Goal: Check status: Check status

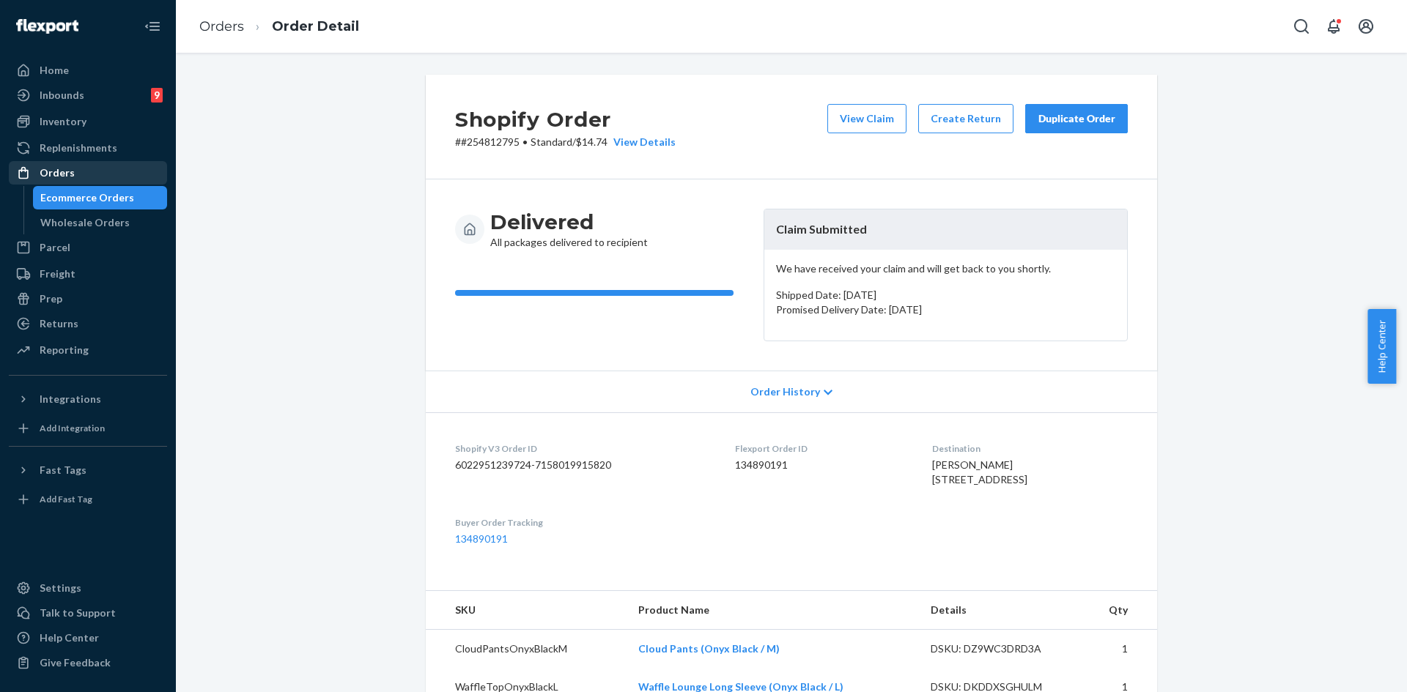
drag, startPoint x: 0, startPoint y: 0, endPoint x: 103, endPoint y: 177, distance: 205.2
click at [86, 177] on div "Orders" at bounding box center [87, 173] width 155 height 21
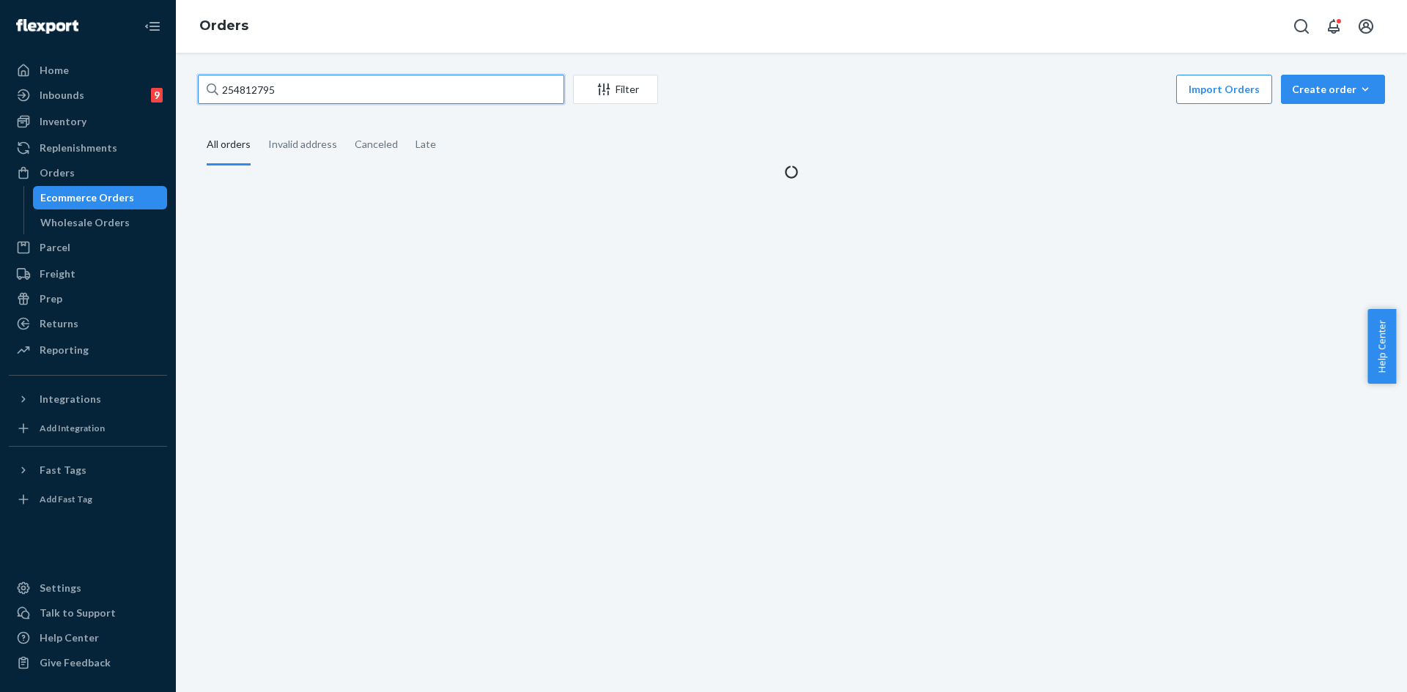
click at [268, 93] on input "254812795" at bounding box center [381, 89] width 366 height 29
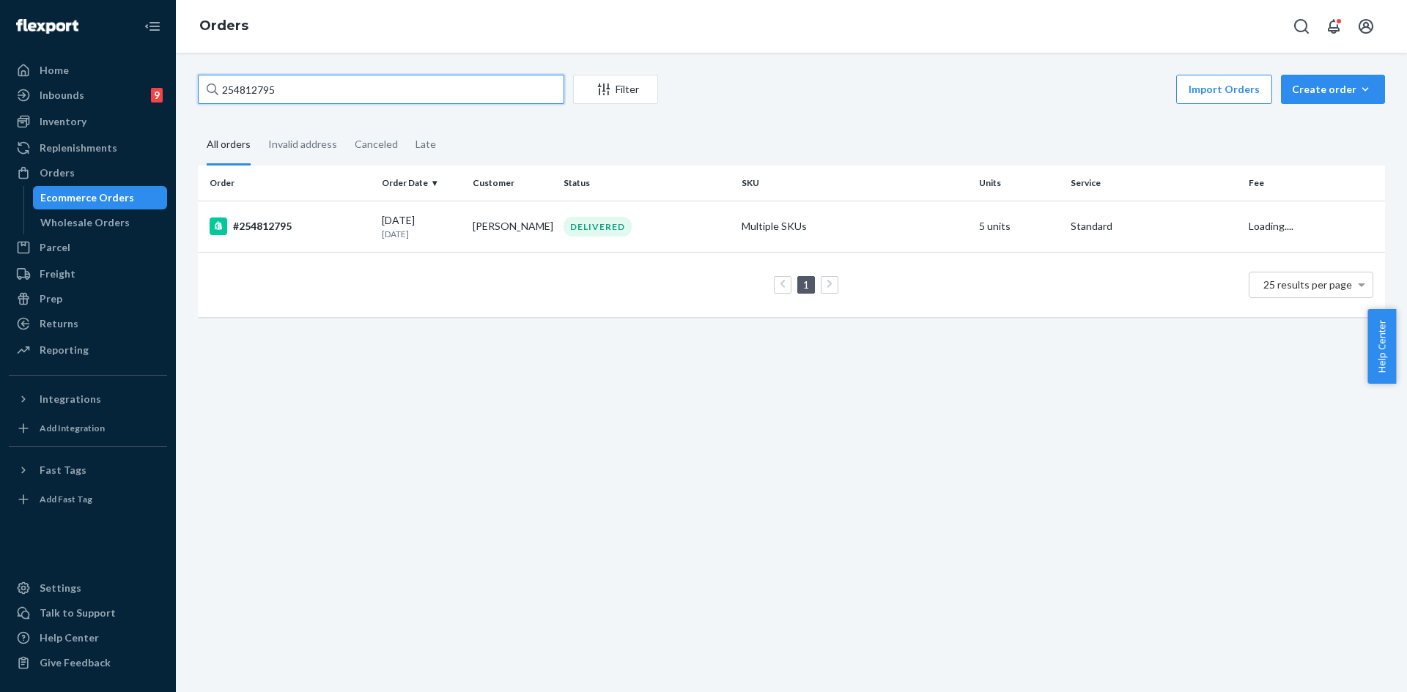
click at [268, 93] on input "254812795" at bounding box center [381, 89] width 366 height 29
paste input "795685"
type input "254795685"
click at [305, 220] on div "#254795685" at bounding box center [290, 227] width 160 height 18
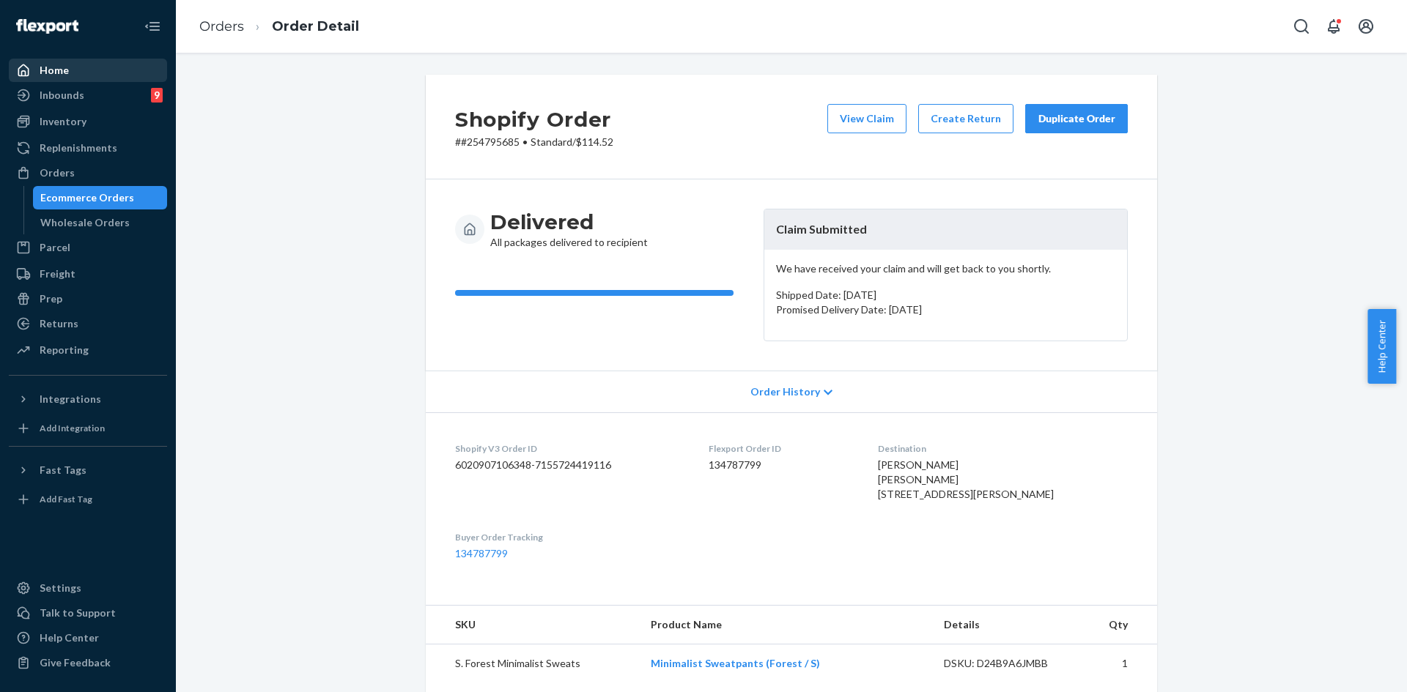
drag, startPoint x: 64, startPoint y: 72, endPoint x: 63, endPoint y: 61, distance: 11.0
click at [64, 72] on div "Home" at bounding box center [54, 70] width 29 height 15
